Goal: Find contact information: Find contact information

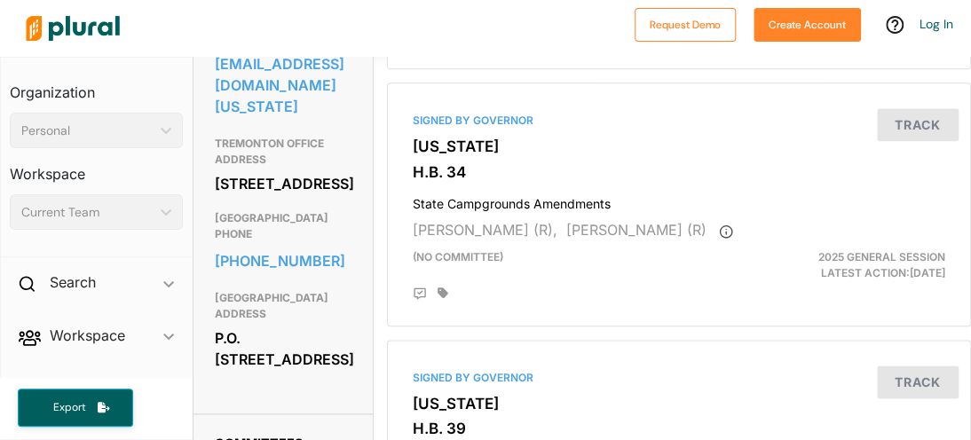
scroll to position [621, 0]
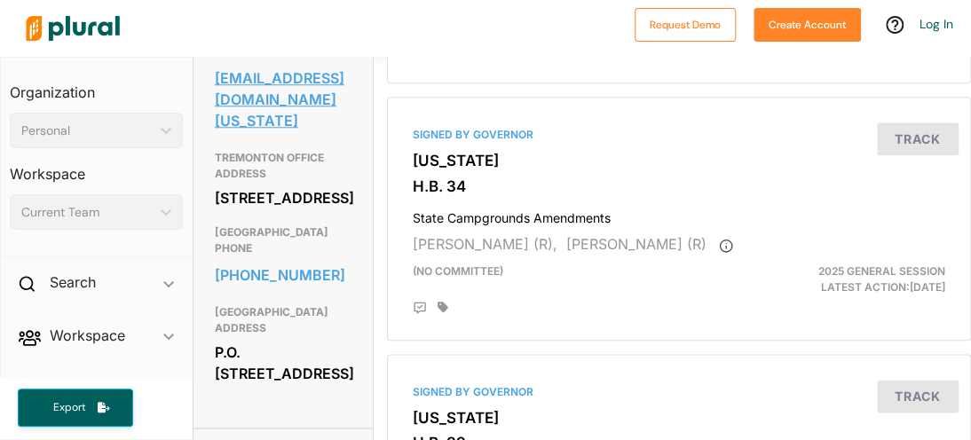
click at [298, 134] on link "[EMAIL_ADDRESS][DOMAIN_NAME][US_STATE]" at bounding box center [283, 99] width 137 height 69
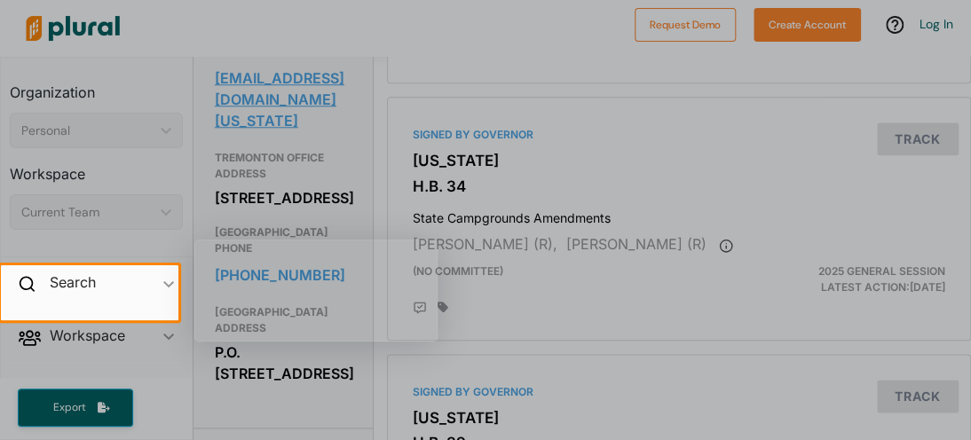
scroll to position [74, 0]
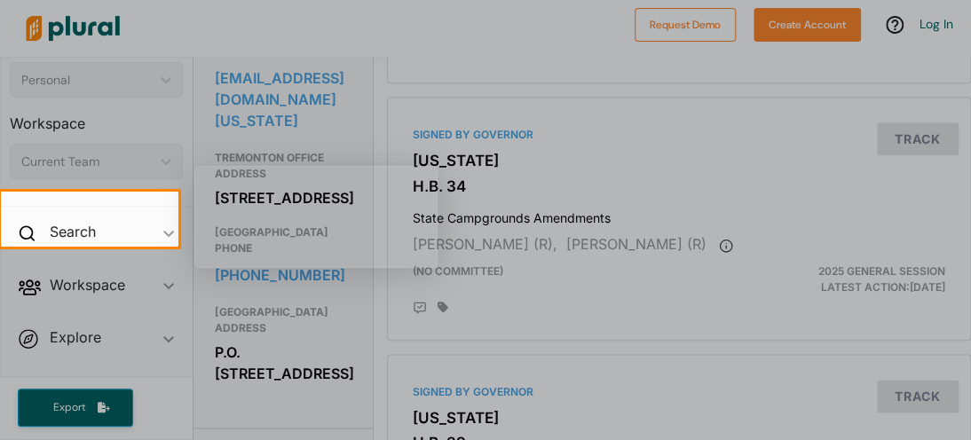
click at [356, 130] on div at bounding box center [485, 96] width 971 height 192
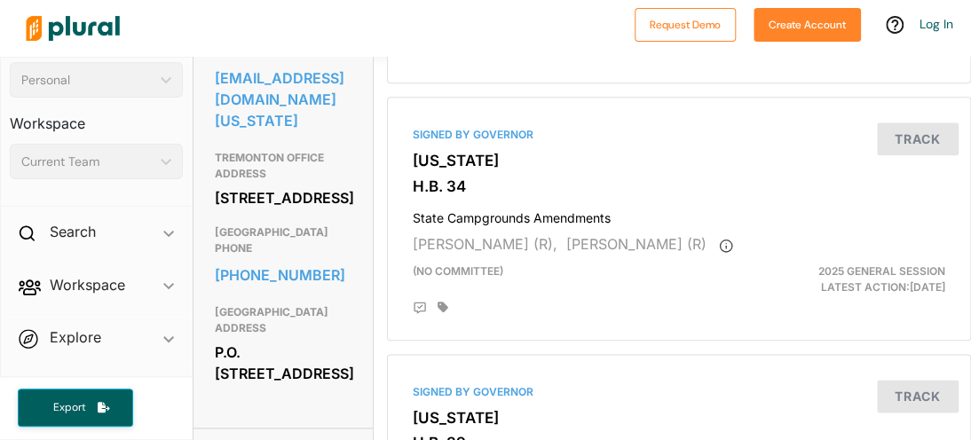
click at [338, 33] on icon at bounding box center [340, 22] width 21 height 21
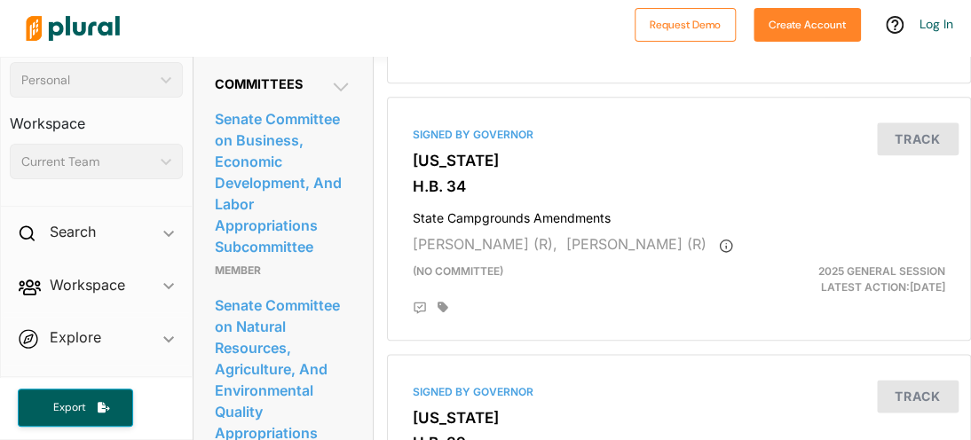
click at [338, 30] on icon at bounding box center [340, 22] width 9 height 15
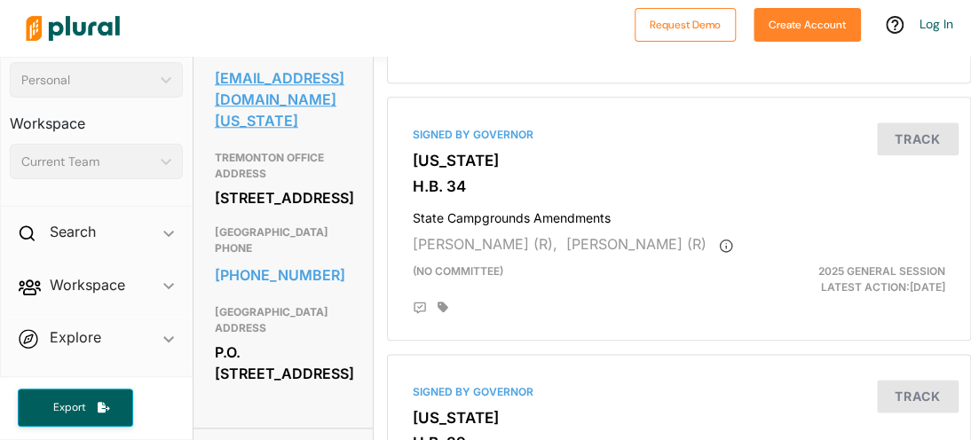
click at [273, 134] on link "[EMAIL_ADDRESS][DOMAIN_NAME][US_STATE]" at bounding box center [283, 99] width 137 height 69
